Goal: Task Accomplishment & Management: Use online tool/utility

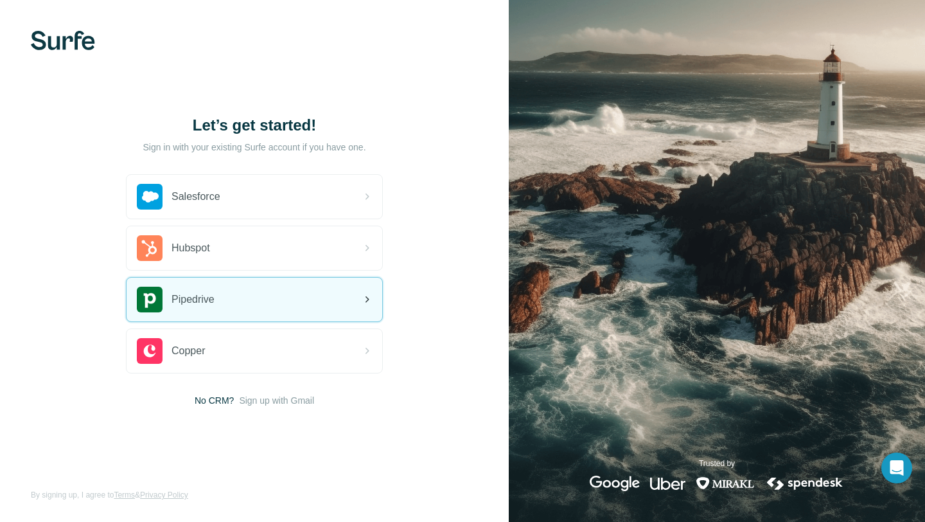
click at [320, 303] on div "Pipedrive" at bounding box center [255, 299] width 256 height 44
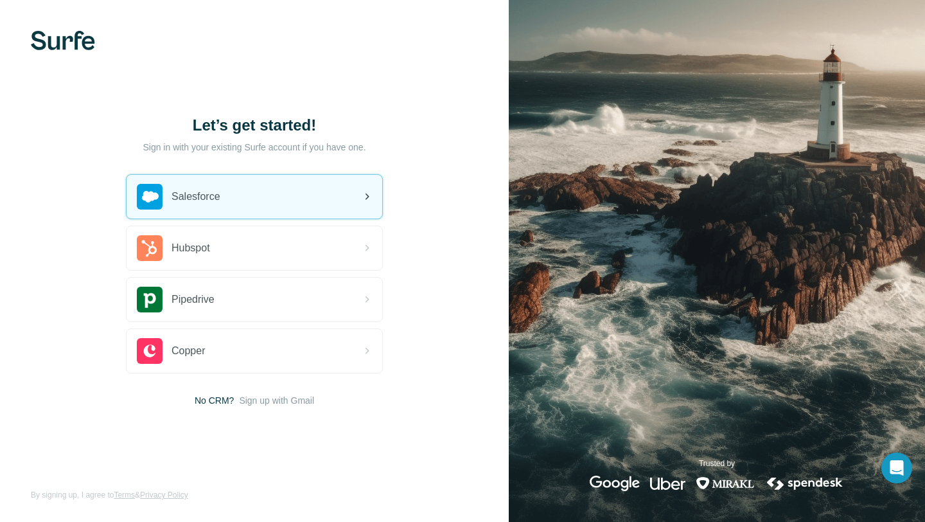
click at [225, 202] on div "Salesforce" at bounding box center [255, 197] width 256 height 44
